Goal: Information Seeking & Learning: Understand process/instructions

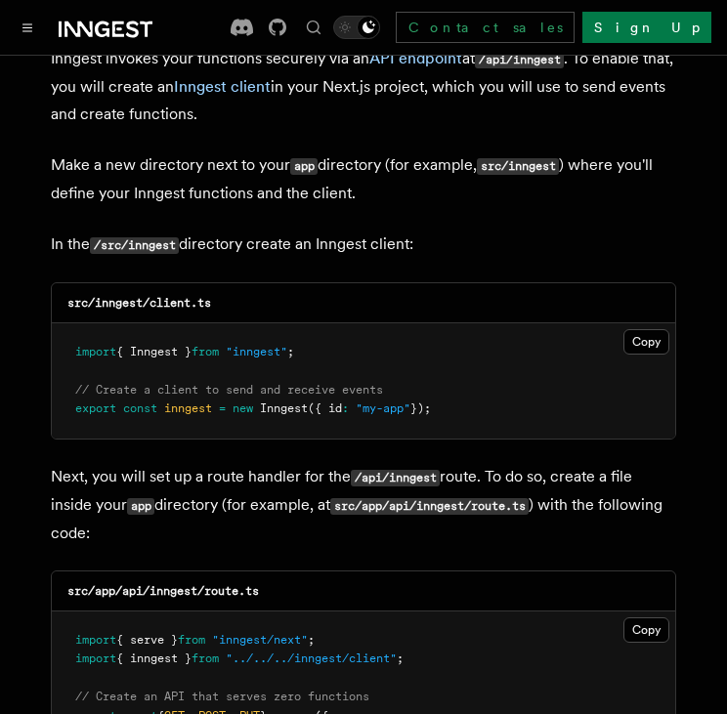
scroll to position [2360, 0]
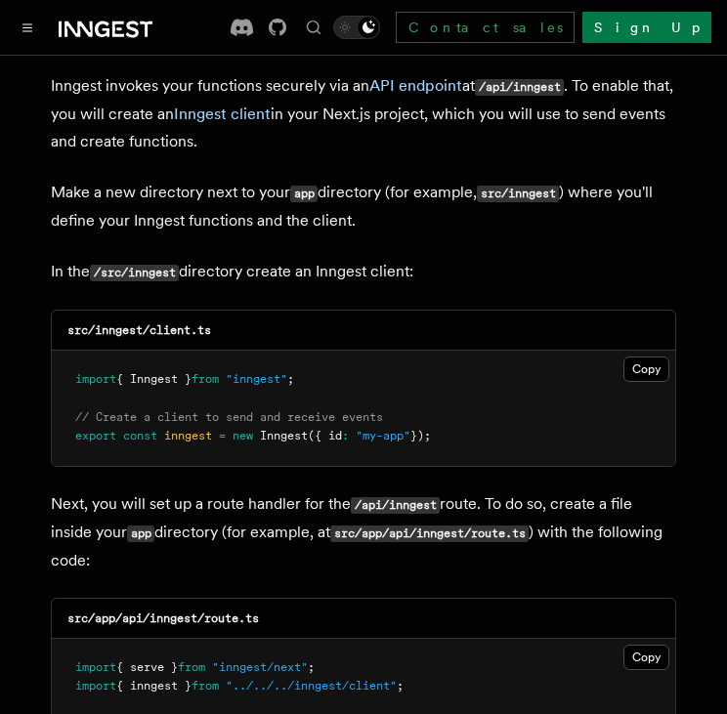
click at [87, 323] on code "src/inngest/client.ts" at bounding box center [139, 330] width 144 height 14
drag, startPoint x: 87, startPoint y: 268, endPoint x: 197, endPoint y: 280, distance: 111.1
click at [197, 323] on code "src/inngest/client.ts" at bounding box center [139, 330] width 144 height 14
drag, startPoint x: 197, startPoint y: 280, endPoint x: 223, endPoint y: 276, distance: 25.7
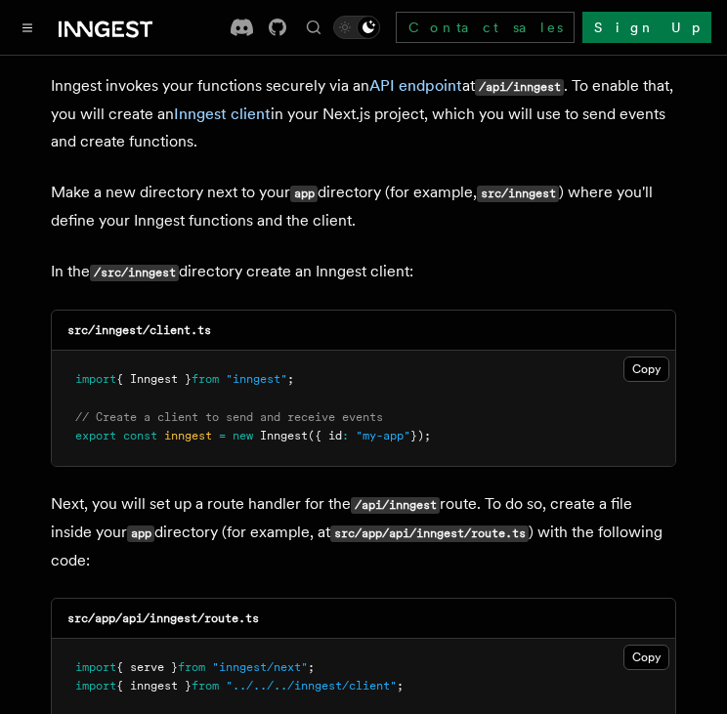
click at [223, 311] on div "src/inngest/client.ts" at bounding box center [363, 331] width 623 height 40
click at [149, 265] on code "/src/inngest" at bounding box center [134, 273] width 89 height 17
drag, startPoint x: 149, startPoint y: 222, endPoint x: 96, endPoint y: 218, distance: 53.9
click at [96, 265] on code "/src/inngest" at bounding box center [134, 273] width 89 height 17
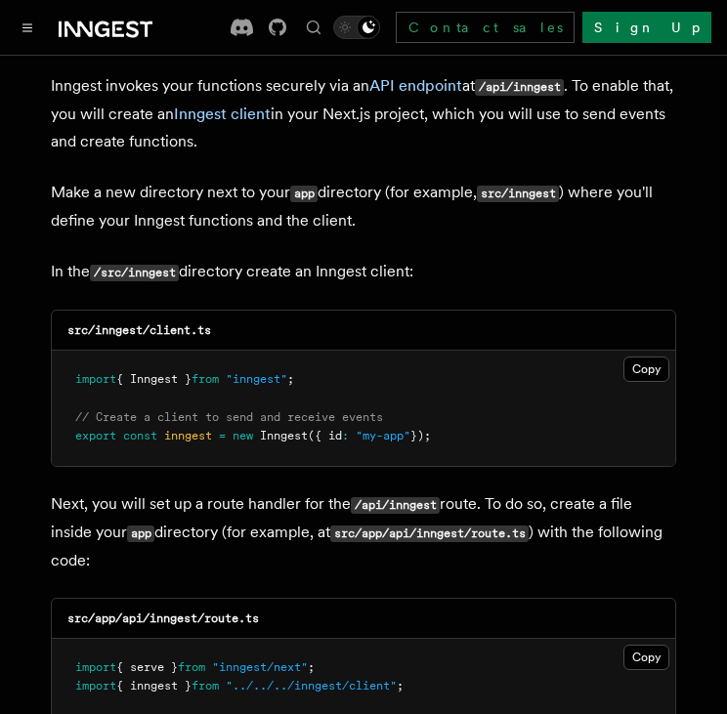
click at [82, 323] on code "src/inngest/client.ts" at bounding box center [139, 330] width 144 height 14
drag, startPoint x: 82, startPoint y: 271, endPoint x: 148, endPoint y: 276, distance: 66.7
click at [148, 323] on code "src/inngest/client.ts" at bounding box center [139, 330] width 144 height 14
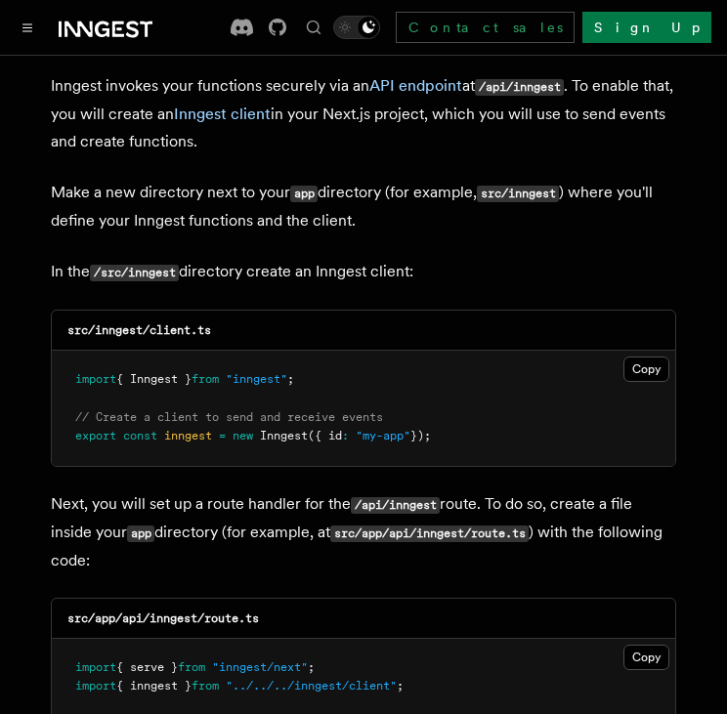
click at [58, 258] on p "In the /src/inngest directory create an Inngest client:" at bounding box center [363, 272] width 625 height 28
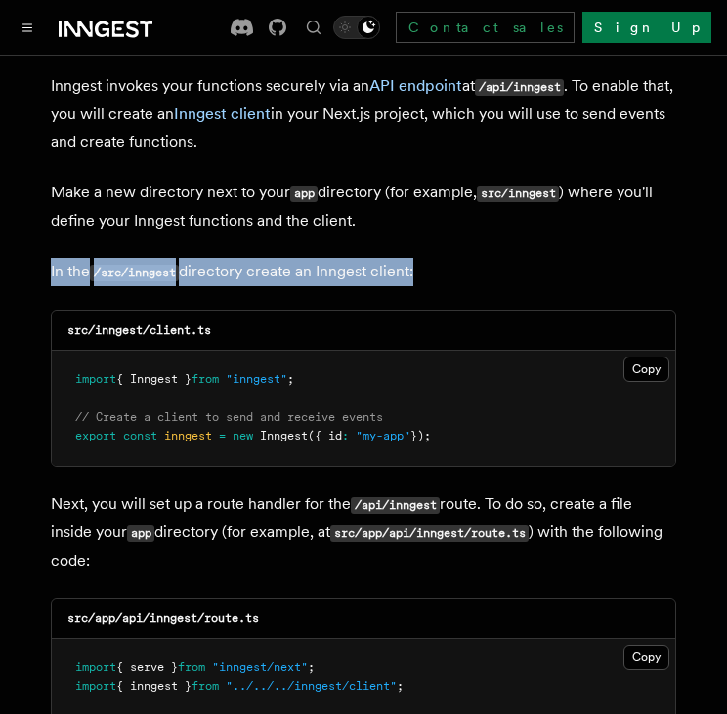
drag, startPoint x: 58, startPoint y: 212, endPoint x: 397, endPoint y: 189, distance: 340.6
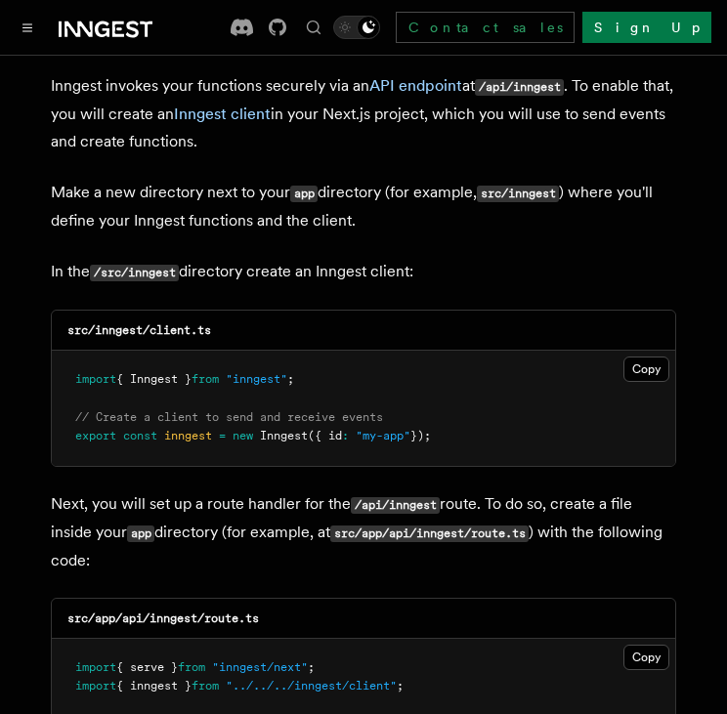
click at [409, 179] on p "Make a new directory next to your app directory (for example, src/inngest ) whe…" at bounding box center [363, 207] width 625 height 56
click at [422, 497] on code "/api/inngest" at bounding box center [395, 505] width 89 height 17
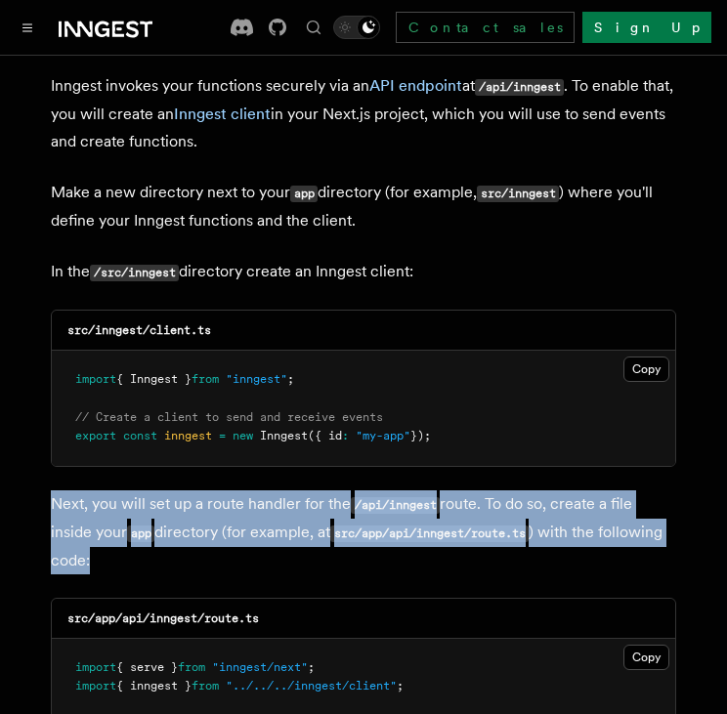
drag, startPoint x: 422, startPoint y: 445, endPoint x: 427, endPoint y: 488, distance: 43.2
click at [427, 490] on p "Next, you will set up a route handler for the /api/inngest route. To do so, cre…" at bounding box center [363, 532] width 625 height 84
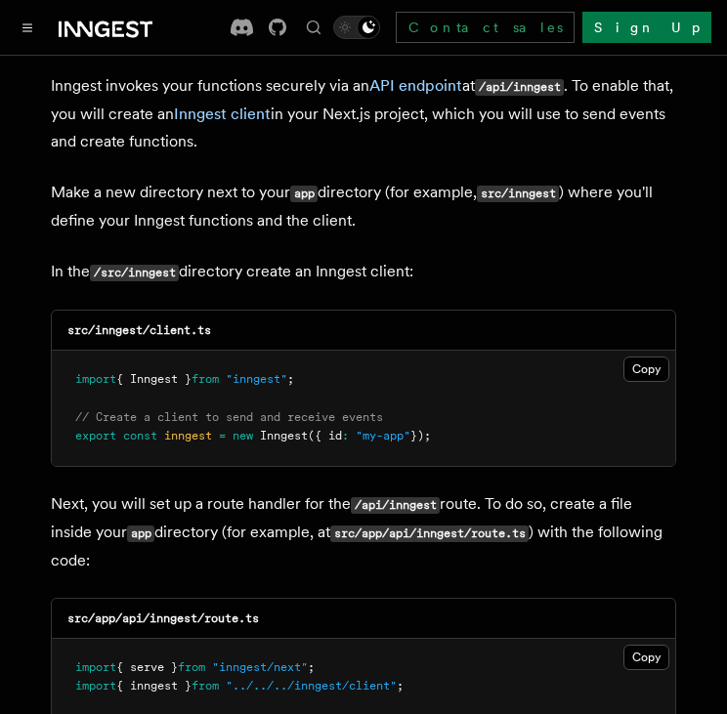
click at [171, 490] on p "Next, you will set up a route handler for the /api/inngest route. To do so, cre…" at bounding box center [363, 532] width 625 height 84
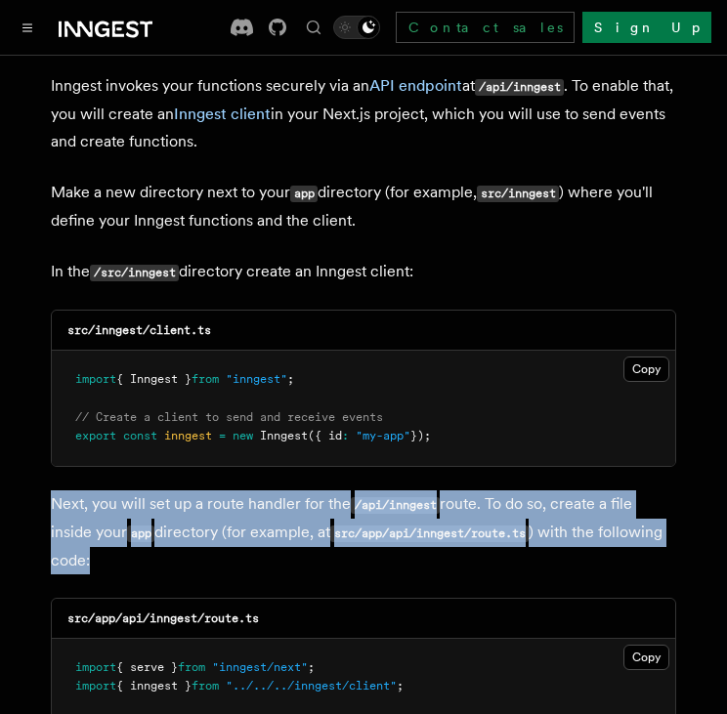
drag, startPoint x: 171, startPoint y: 452, endPoint x: 178, endPoint y: 486, distance: 34.9
click at [178, 490] on p "Next, you will set up a route handler for the /api/inngest route. To do so, cre…" at bounding box center [363, 532] width 625 height 84
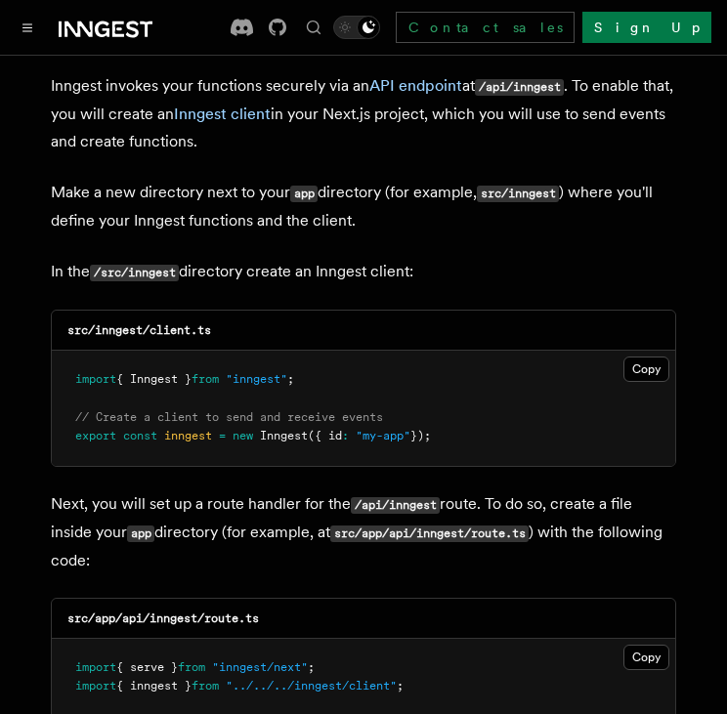
click at [113, 490] on p "Next, you will set up a route handler for the /api/inngest route. To do so, cre…" at bounding box center [363, 532] width 625 height 84
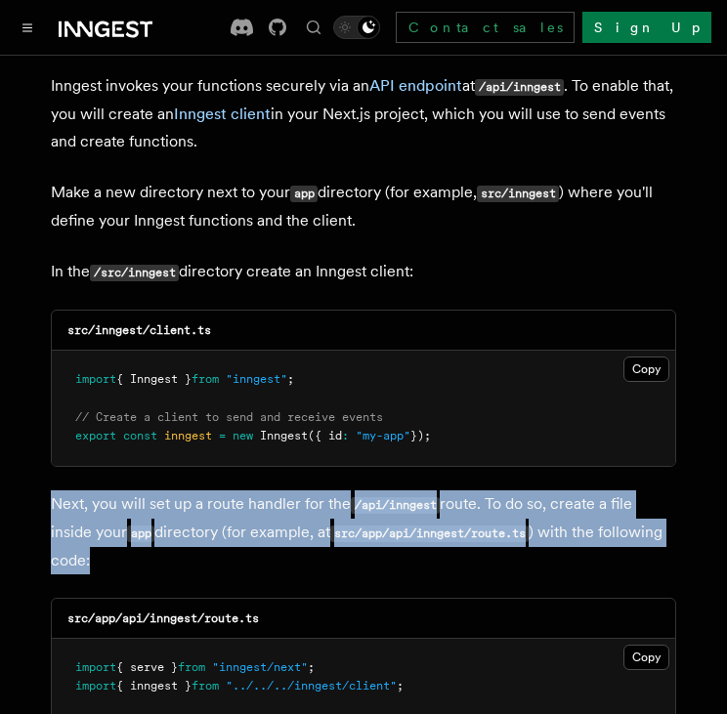
click at [112, 490] on p "Next, you will set up a route handler for the /api/inngest route. To do so, cre…" at bounding box center [363, 532] width 625 height 84
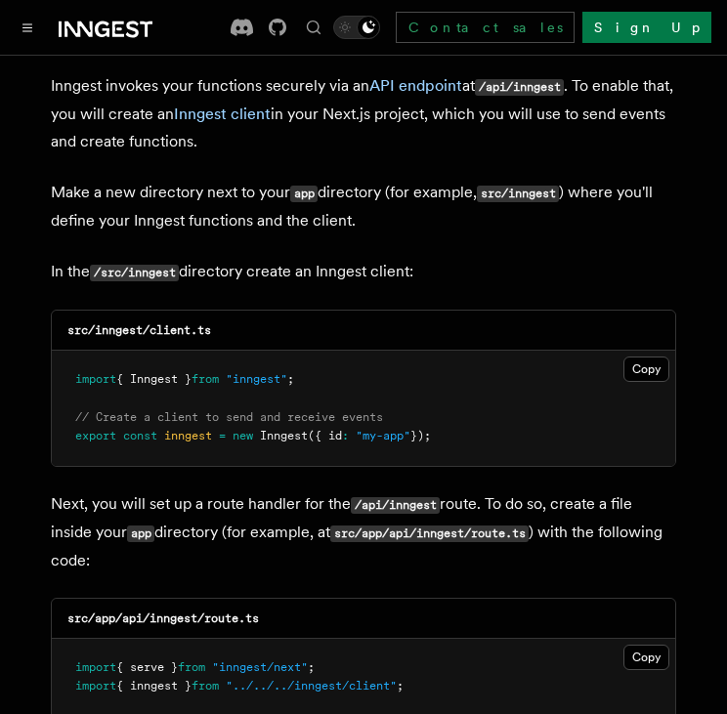
click at [95, 511] on p "Next, you will set up a route handler for the /api/inngest route. To do so, cre…" at bounding box center [363, 532] width 625 height 84
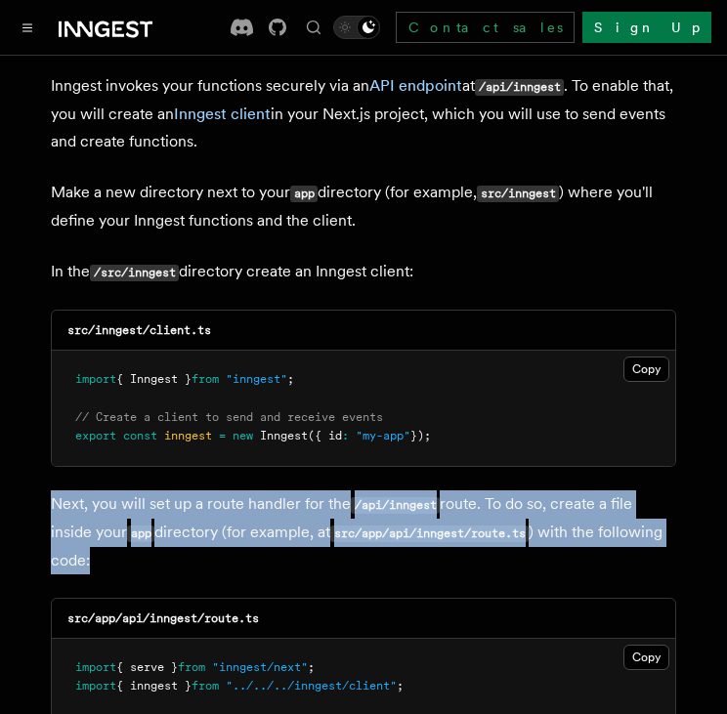
drag, startPoint x: 95, startPoint y: 511, endPoint x: 78, endPoint y: 450, distance: 62.8
click at [78, 490] on p "Next, you will set up a route handler for the /api/inngest route. To do so, cre…" at bounding box center [363, 532] width 625 height 84
drag, startPoint x: 78, startPoint y: 450, endPoint x: 133, endPoint y: 502, distance: 75.3
click at [133, 502] on p "Next, you will set up a route handler for the /api/inngest route. To do so, cre…" at bounding box center [363, 532] width 625 height 84
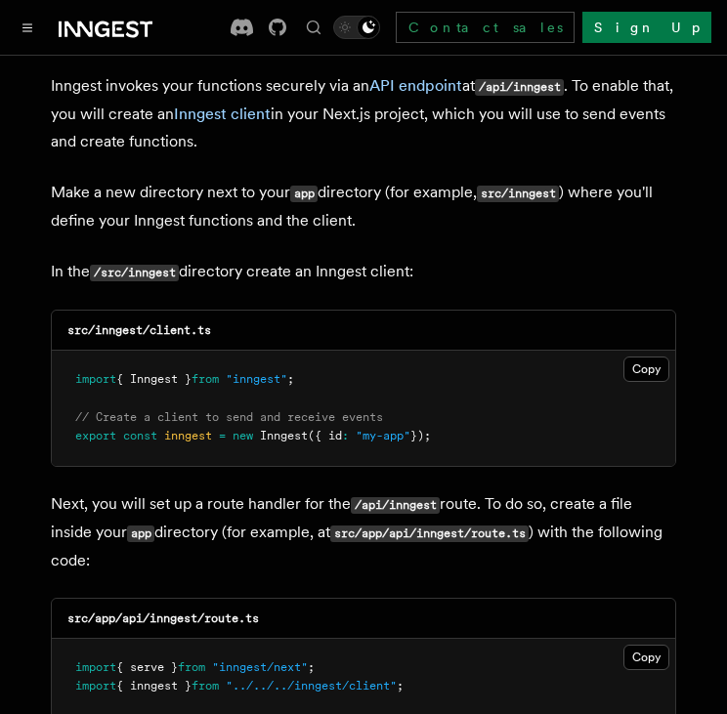
click at [93, 505] on p "Next, you will set up a route handler for the /api/inngest route. To do so, cre…" at bounding box center [363, 532] width 625 height 84
click at [86, 505] on p "Next, you will set up a route handler for the /api/inngest route. To do so, cre…" at bounding box center [363, 532] width 625 height 84
drag, startPoint x: 86, startPoint y: 505, endPoint x: 36, endPoint y: 529, distance: 55.5
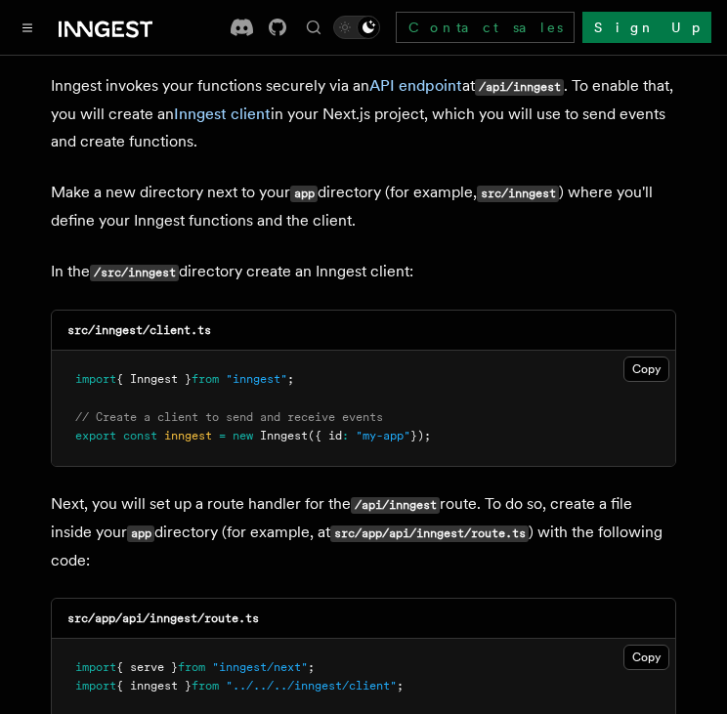
click at [87, 499] on p "Next, you will set up a route handler for the /api/inngest route. To do so, cre…" at bounding box center [363, 532] width 625 height 84
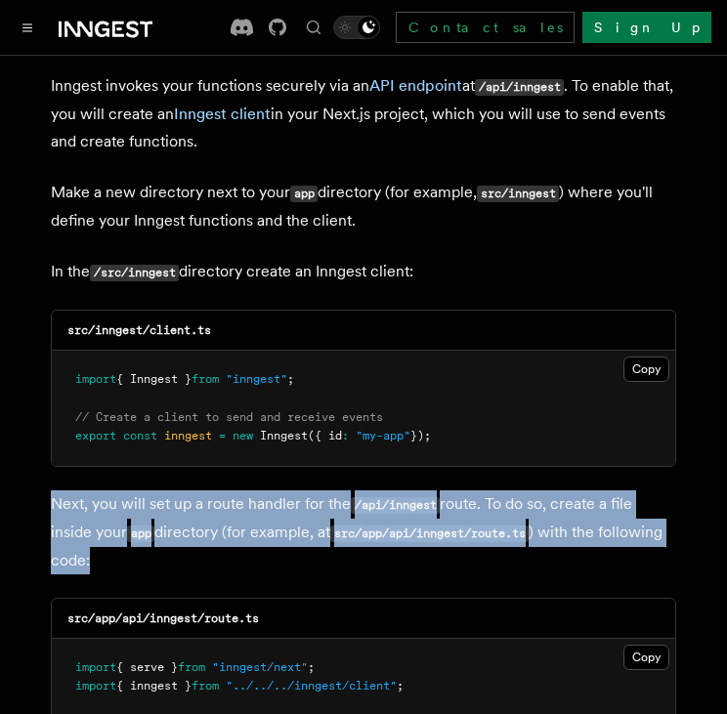
drag, startPoint x: 87, startPoint y: 499, endPoint x: 57, endPoint y: 458, distance: 51.0
click at [57, 490] on p "Next, you will set up a route handler for the /api/inngest route. To do so, cre…" at bounding box center [363, 532] width 625 height 84
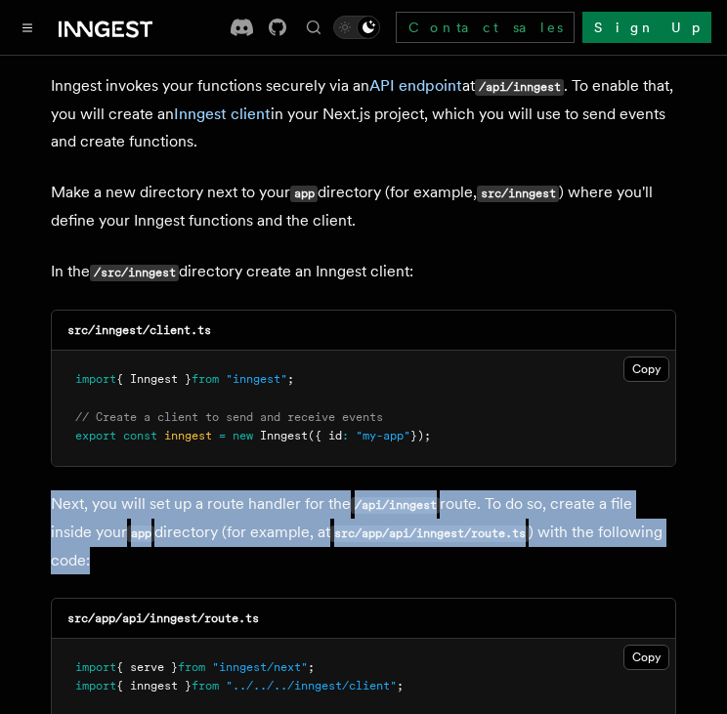
drag, startPoint x: 21, startPoint y: 500, endPoint x: 27, endPoint y: 486, distance: 15.3
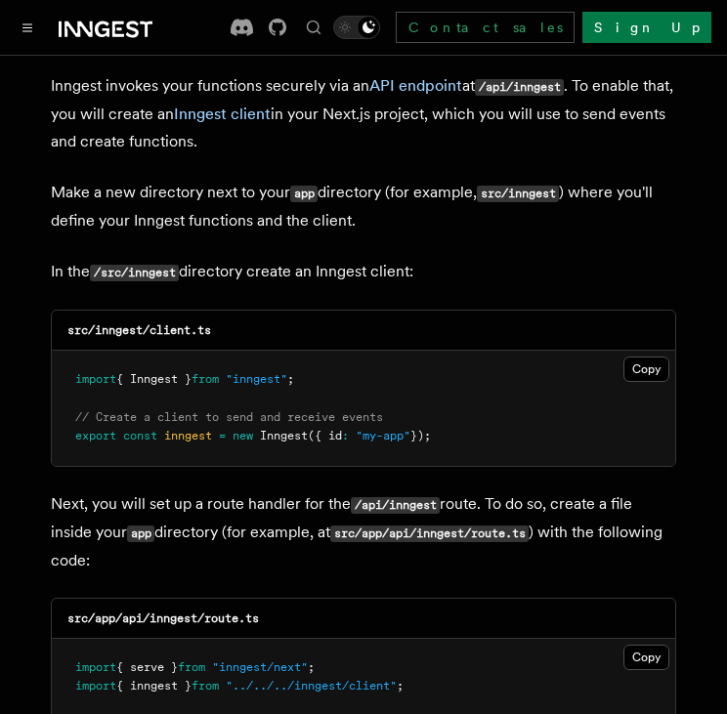
click at [155, 323] on code "src/inngest/client.ts" at bounding box center [139, 330] width 144 height 14
click at [109, 323] on code "src/inngest/client.ts" at bounding box center [139, 330] width 144 height 14
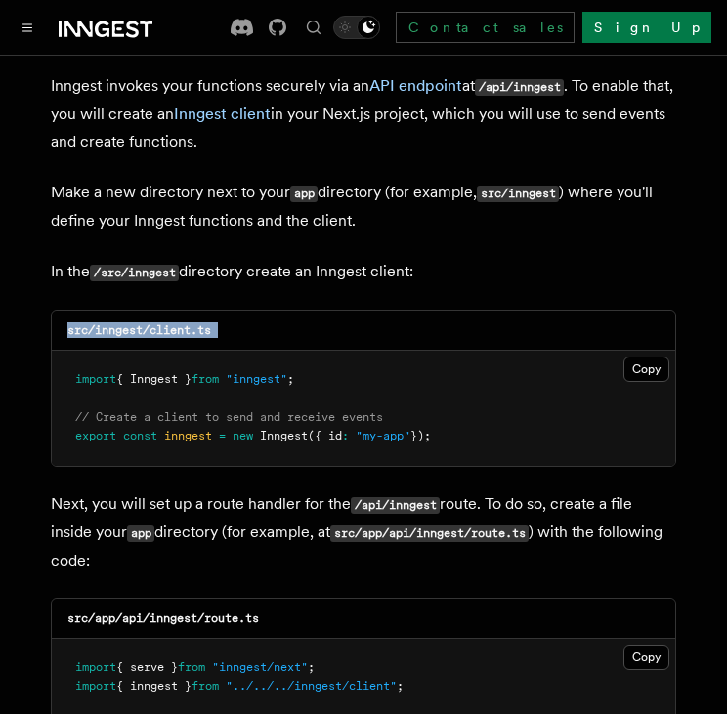
drag, startPoint x: 109, startPoint y: 279, endPoint x: 136, endPoint y: 273, distance: 27.0
click at [136, 323] on code "src/inngest/client.ts" at bounding box center [139, 330] width 144 height 14
click at [138, 258] on p "In the /src/inngest directory create an Inngest client:" at bounding box center [363, 272] width 625 height 28
click at [211, 323] on code "src/inngest/client.ts" at bounding box center [139, 330] width 144 height 14
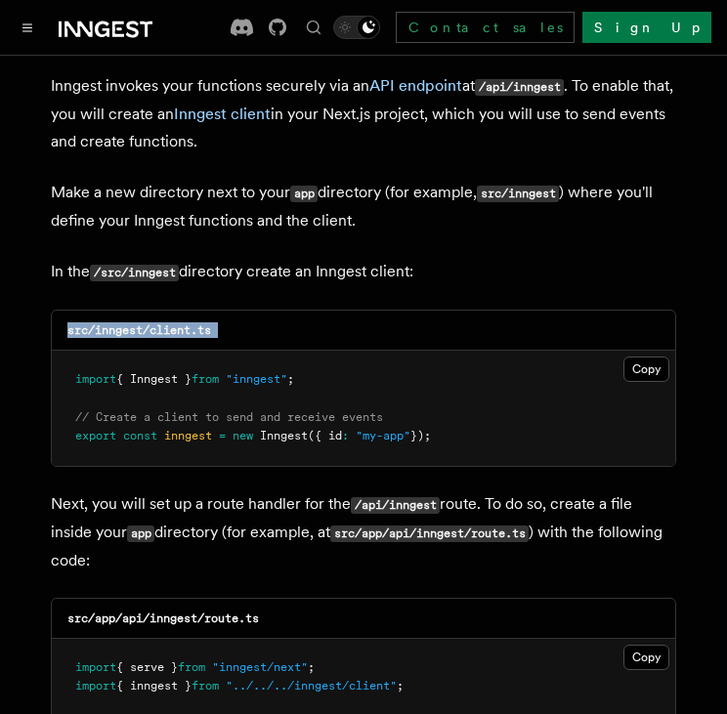
drag, startPoint x: 214, startPoint y: 277, endPoint x: 176, endPoint y: 279, distance: 38.1
click at [176, 323] on code "src/inngest/client.ts" at bounding box center [139, 330] width 144 height 14
click at [211, 323] on code "src/inngest/client.ts" at bounding box center [139, 330] width 144 height 14
drag, startPoint x: 212, startPoint y: 272, endPoint x: 49, endPoint y: 269, distance: 163.1
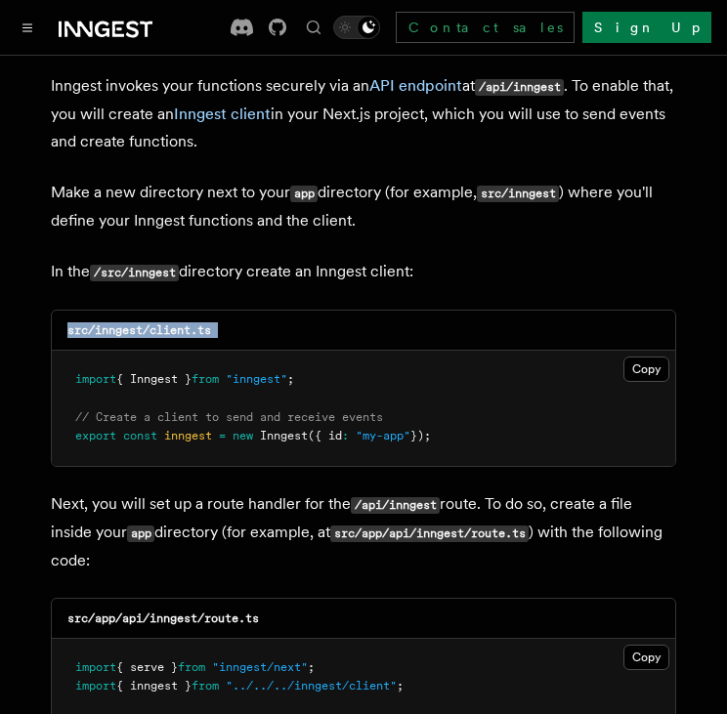
click at [191, 258] on p "In the /src/inngest directory create an Inngest client:" at bounding box center [363, 272] width 625 height 28
click at [181, 258] on p "In the /src/inngest directory create an Inngest client:" at bounding box center [363, 272] width 625 height 28
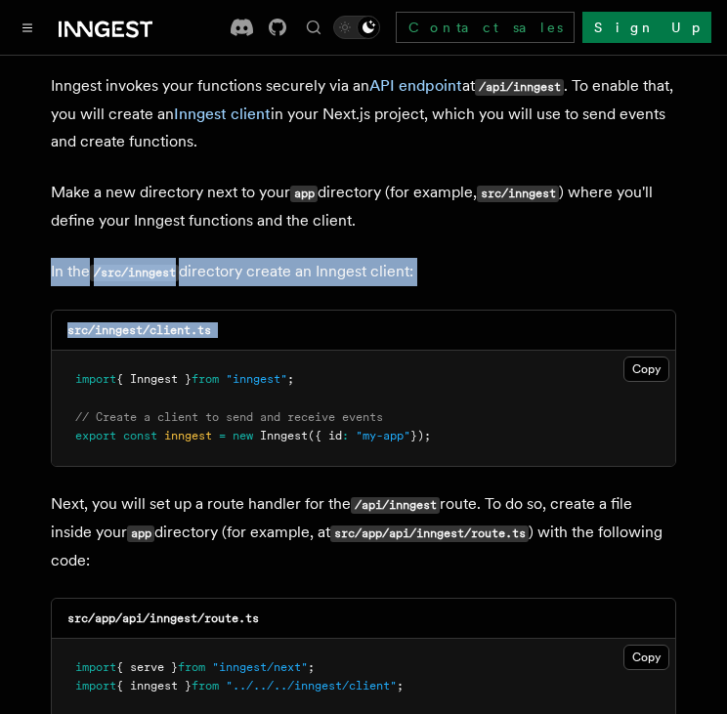
drag, startPoint x: 181, startPoint y: 208, endPoint x: 172, endPoint y: 260, distance: 52.5
click at [86, 258] on p "In the /src/inngest directory create an Inngest client:" at bounding box center [363, 272] width 625 height 28
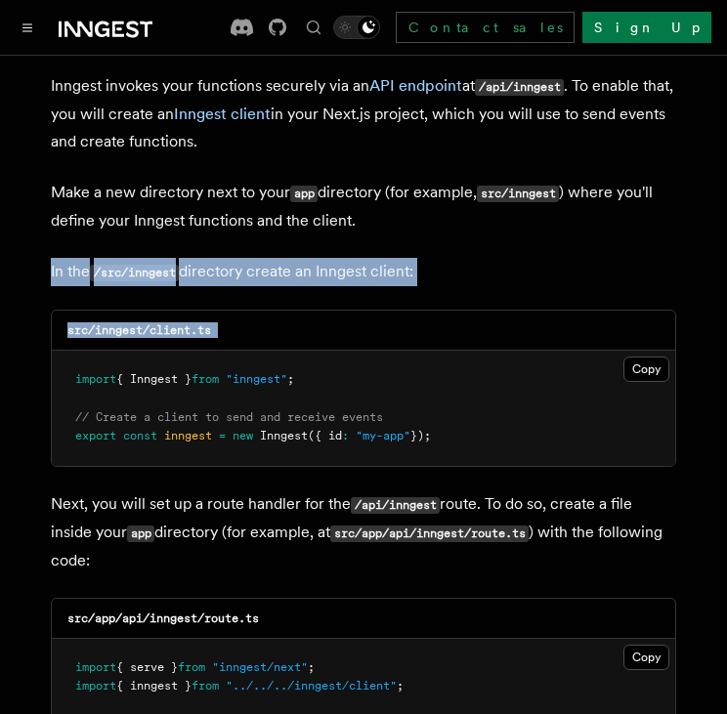
drag, startPoint x: 86, startPoint y: 226, endPoint x: 92, endPoint y: 236, distance: 12.2
click at [119, 258] on p "In the /src/inngest directory create an Inngest client:" at bounding box center [363, 272] width 625 height 28
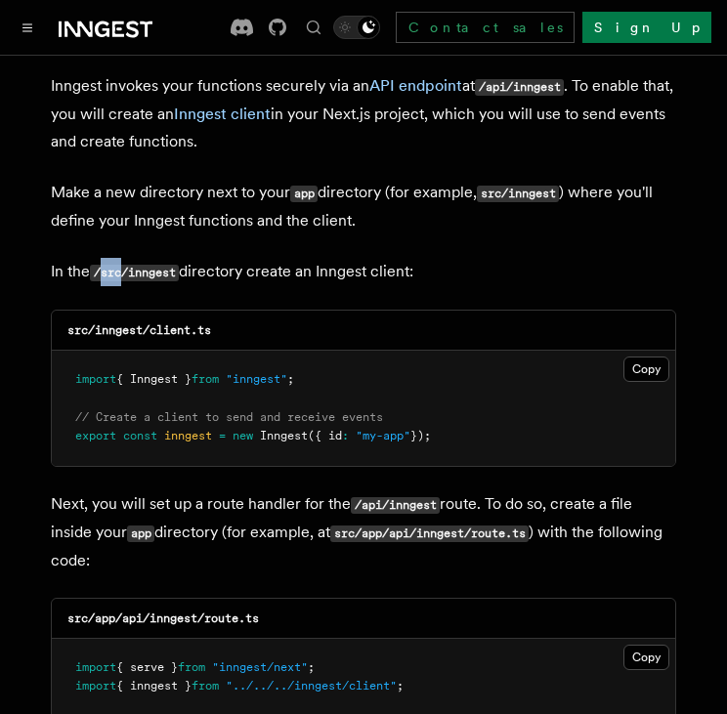
click at [119, 258] on p "In the /src/inngest directory create an Inngest client:" at bounding box center [363, 272] width 625 height 28
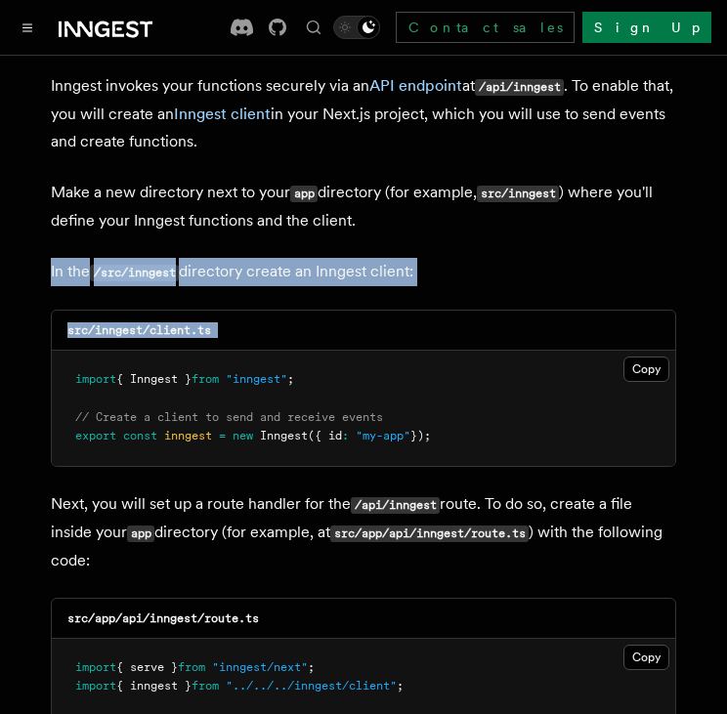
drag, startPoint x: 119, startPoint y: 202, endPoint x: 120, endPoint y: 241, distance: 39.1
click at [111, 265] on code "/src/inngest" at bounding box center [134, 273] width 89 height 17
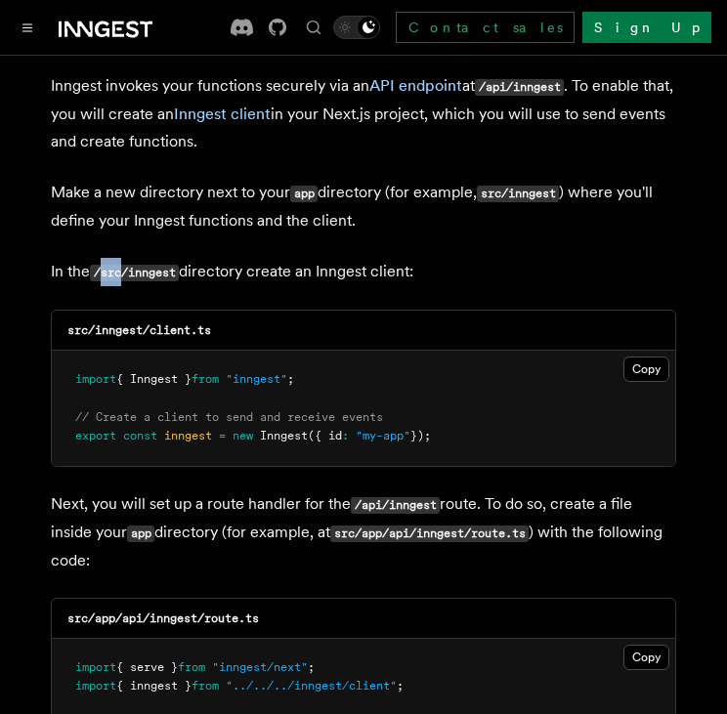
click at [111, 265] on code "/src/inngest" at bounding box center [134, 273] width 89 height 17
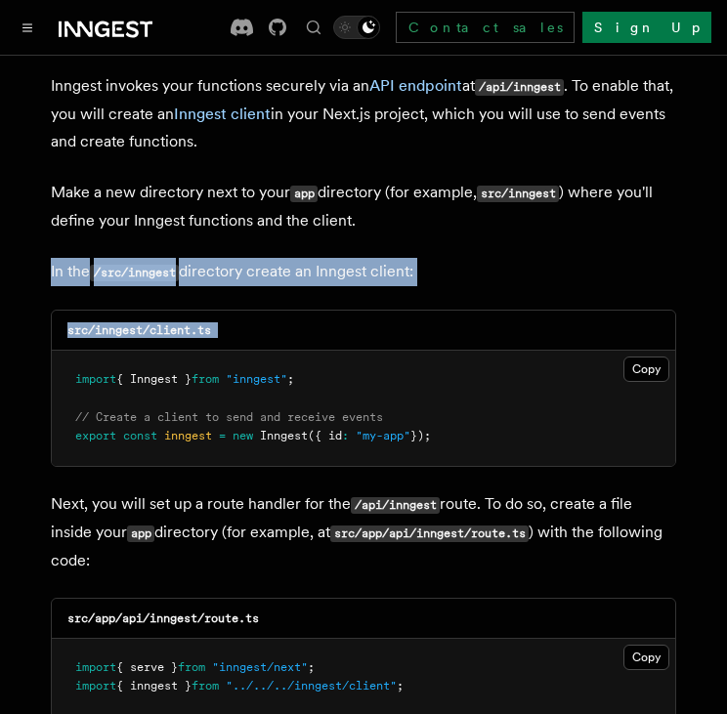
drag, startPoint x: 111, startPoint y: 222, endPoint x: 109, endPoint y: 257, distance: 35.2
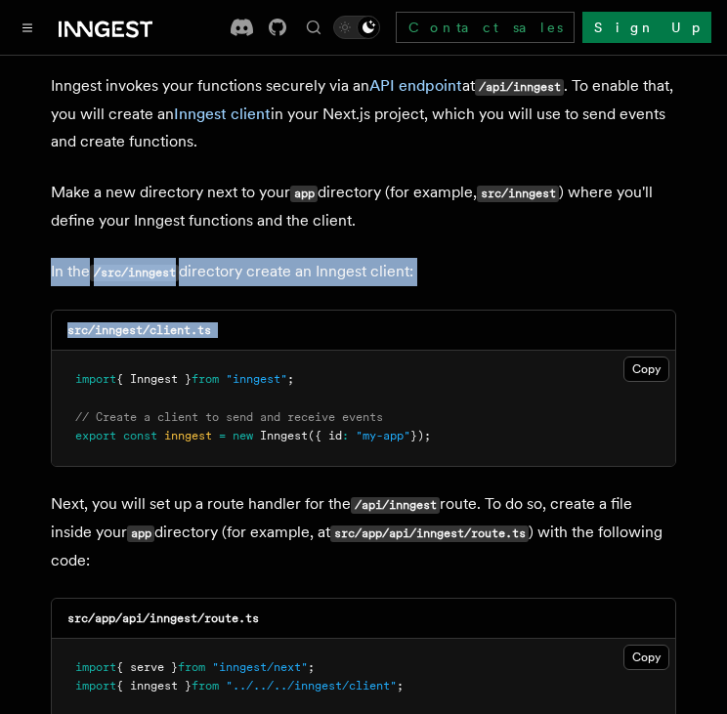
drag, startPoint x: 157, startPoint y: 236, endPoint x: 150, endPoint y: 212, distance: 25.4
click at [238, 258] on p "In the /src/inngest directory create an Inngest client:" at bounding box center [363, 272] width 625 height 28
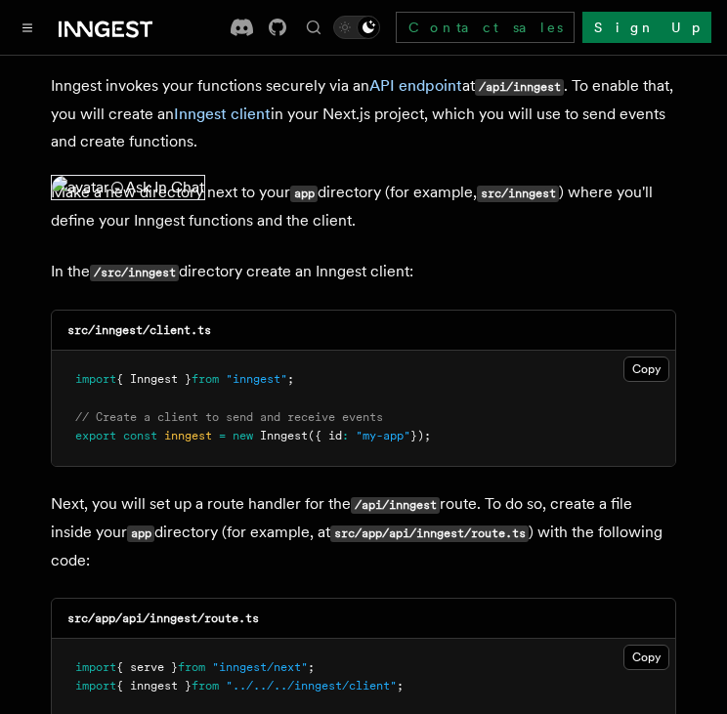
click at [238, 258] on p "In the /src/inngest directory create an Inngest client:" at bounding box center [363, 272] width 625 height 28
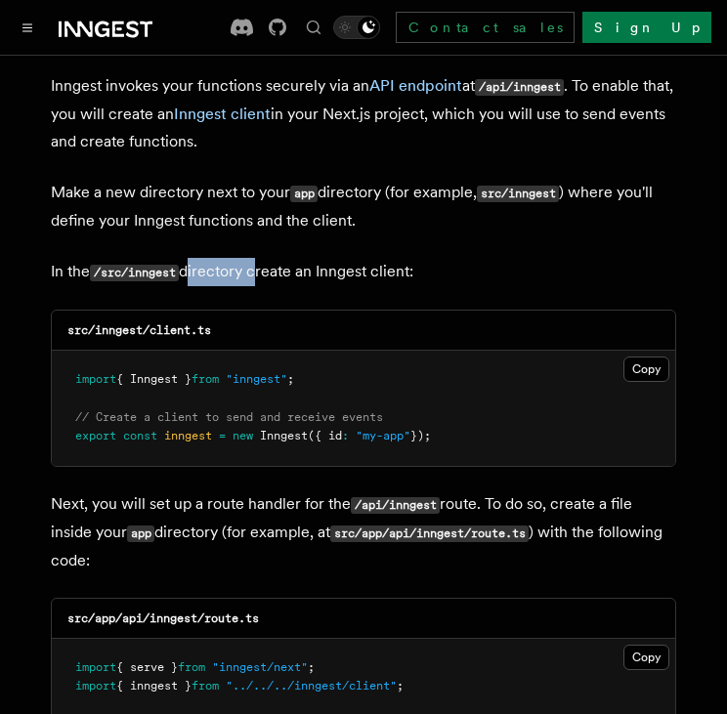
click at [238, 258] on p "In the /src/inngest directory create an Inngest client:" at bounding box center [363, 272] width 625 height 28
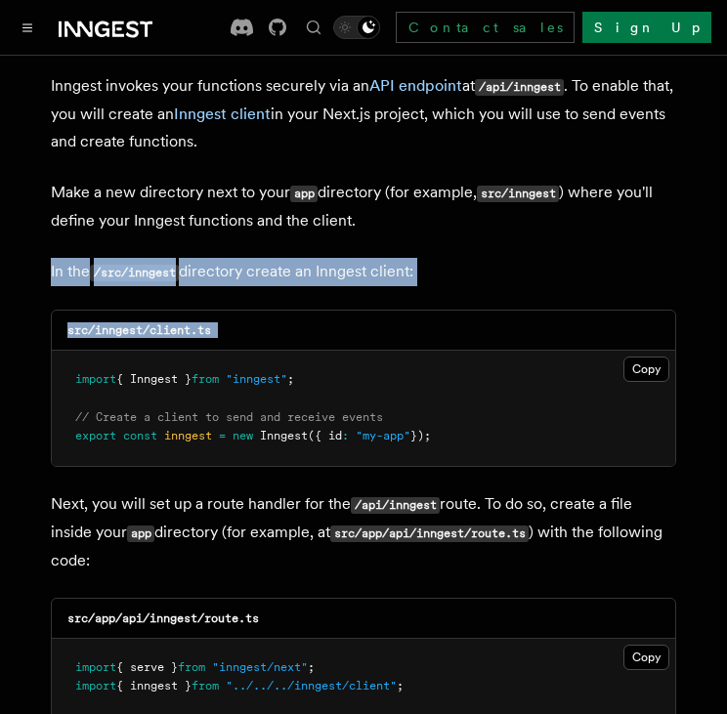
drag, startPoint x: 238, startPoint y: 222, endPoint x: 267, endPoint y: 250, distance: 40.1
click at [260, 258] on p "In the /src/inngest directory create an Inngest client:" at bounding box center [363, 272] width 625 height 28
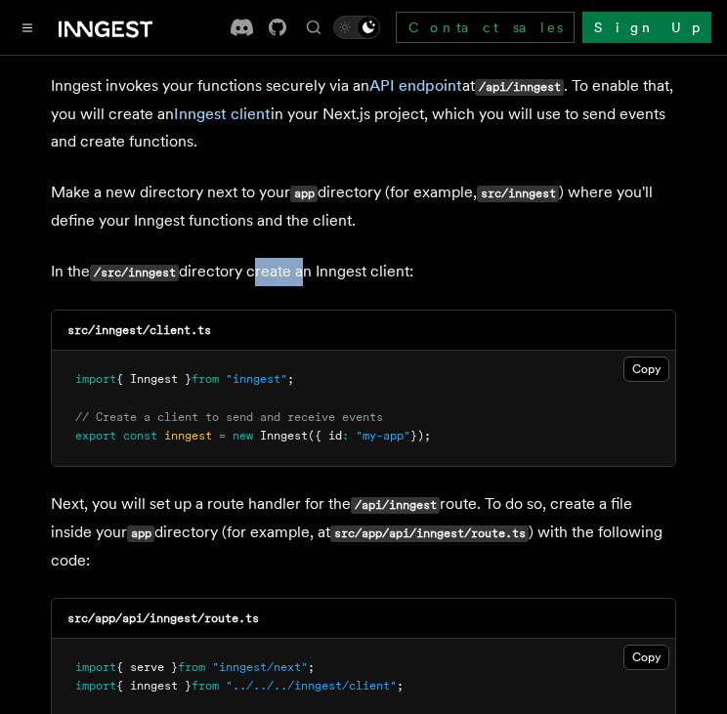
click at [260, 258] on p "In the /src/inngest directory create an Inngest client:" at bounding box center [363, 272] width 625 height 28
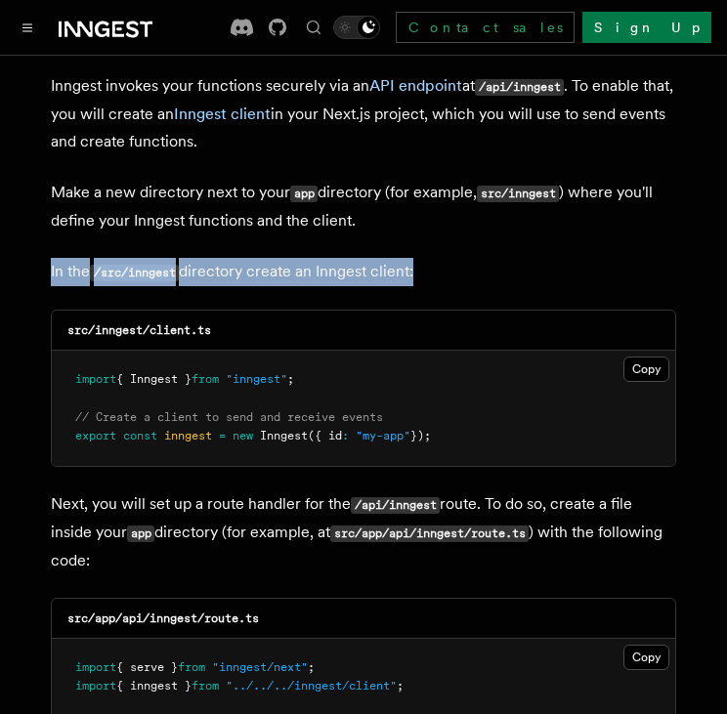
drag, startPoint x: 260, startPoint y: 214, endPoint x: 323, endPoint y: 214, distance: 63.5
click at [323, 258] on p "In the /src/inngest directory create an Inngest client:" at bounding box center [363, 272] width 625 height 28
click at [394, 258] on p "In the /src/inngest directory create an Inngest client:" at bounding box center [363, 272] width 625 height 28
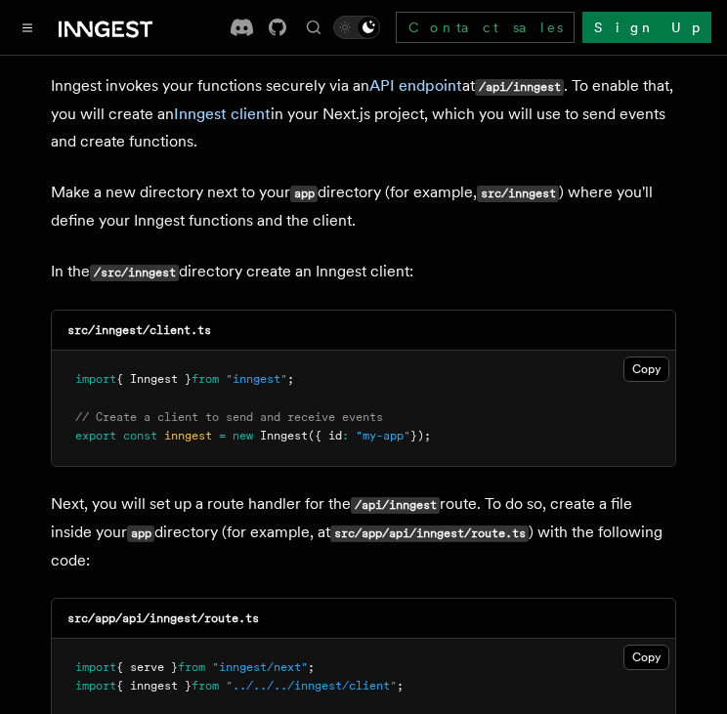
click at [394, 258] on p "In the /src/inngest directory create an Inngest client:" at bounding box center [363, 272] width 625 height 28
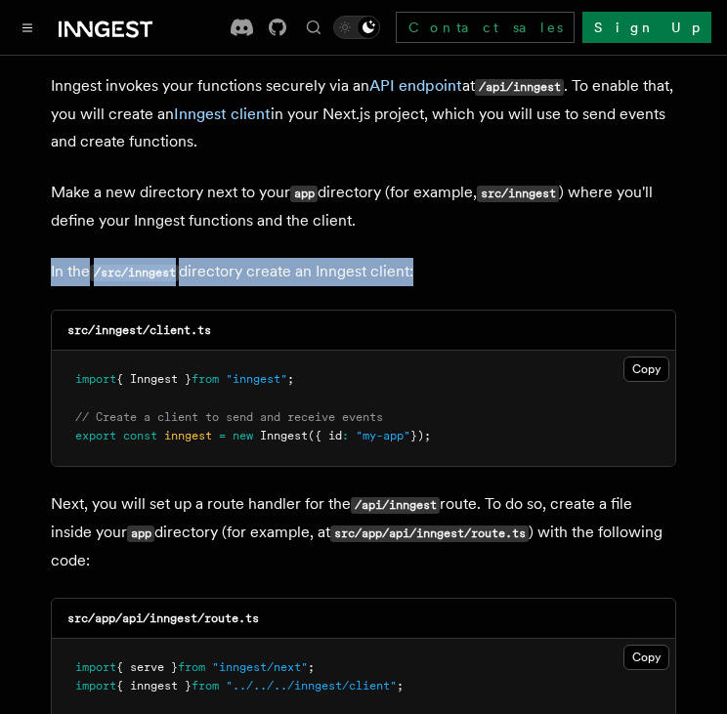
click at [394, 258] on p "In the /src/inngest directory create an Inngest client:" at bounding box center [363, 272] width 625 height 28
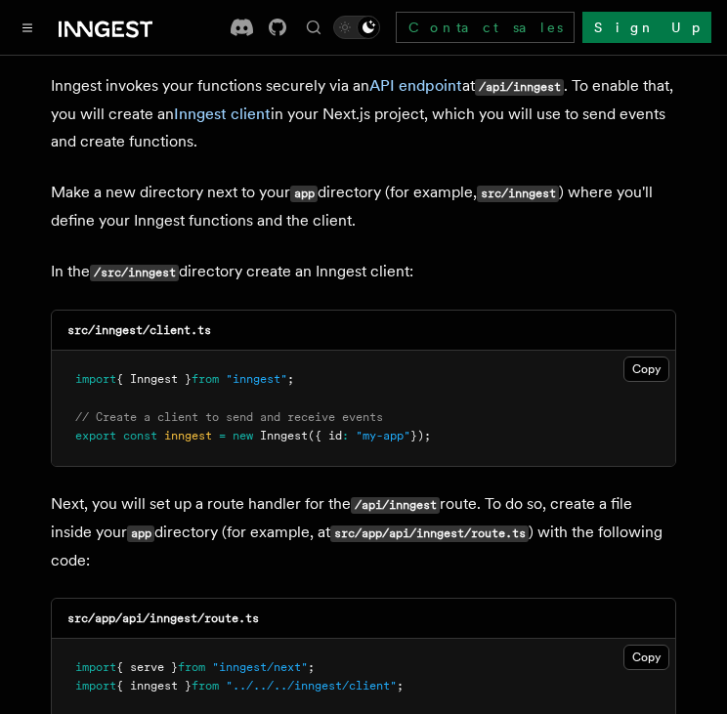
click at [199, 258] on p "In the /src/inngest directory create an Inngest client:" at bounding box center [363, 272] width 625 height 28
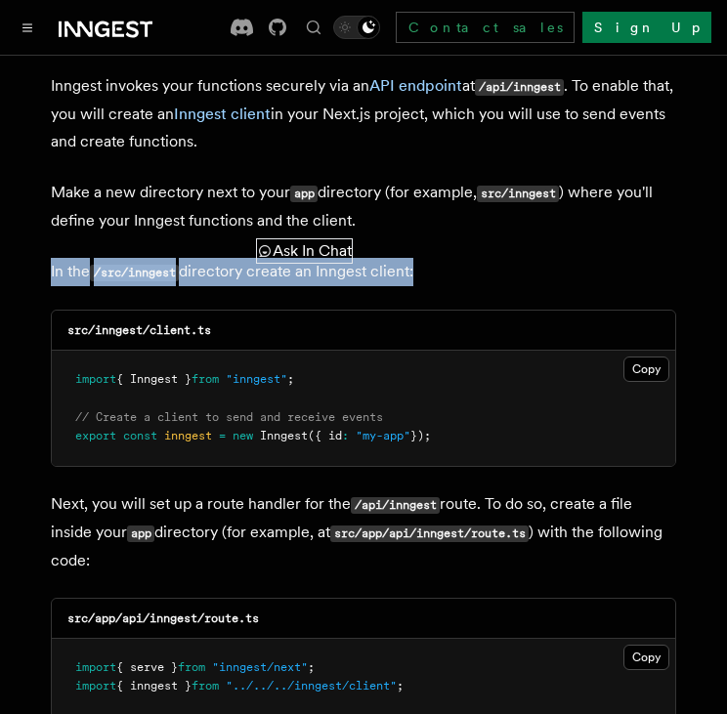
click at [199, 258] on p "In the /src/inngest directory create an Inngest client:" at bounding box center [363, 272] width 625 height 28
